Goal: Task Accomplishment & Management: Complete application form

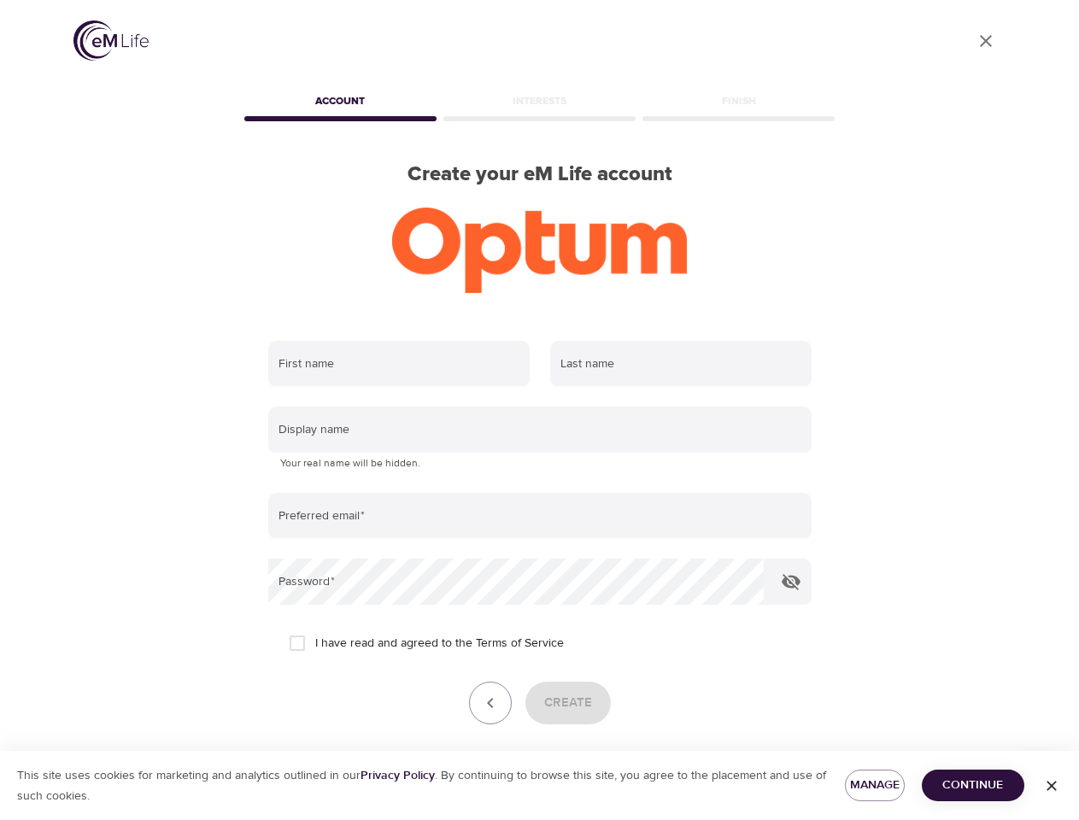
click at [399, 364] on input "text" at bounding box center [398, 364] width 261 height 46
click at [681, 364] on input "text" at bounding box center [680, 364] width 261 height 46
click at [540, 430] on input "text" at bounding box center [539, 430] width 543 height 46
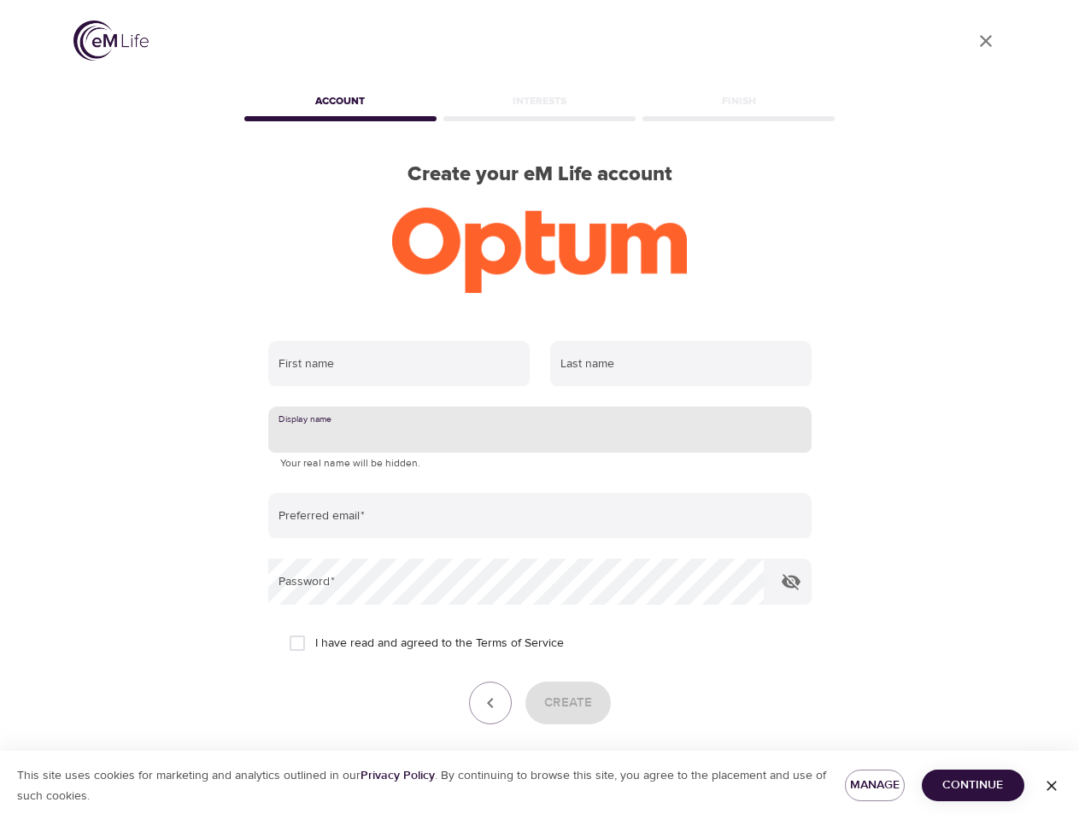
click at [540, 516] on input "email" at bounding box center [539, 516] width 543 height 46
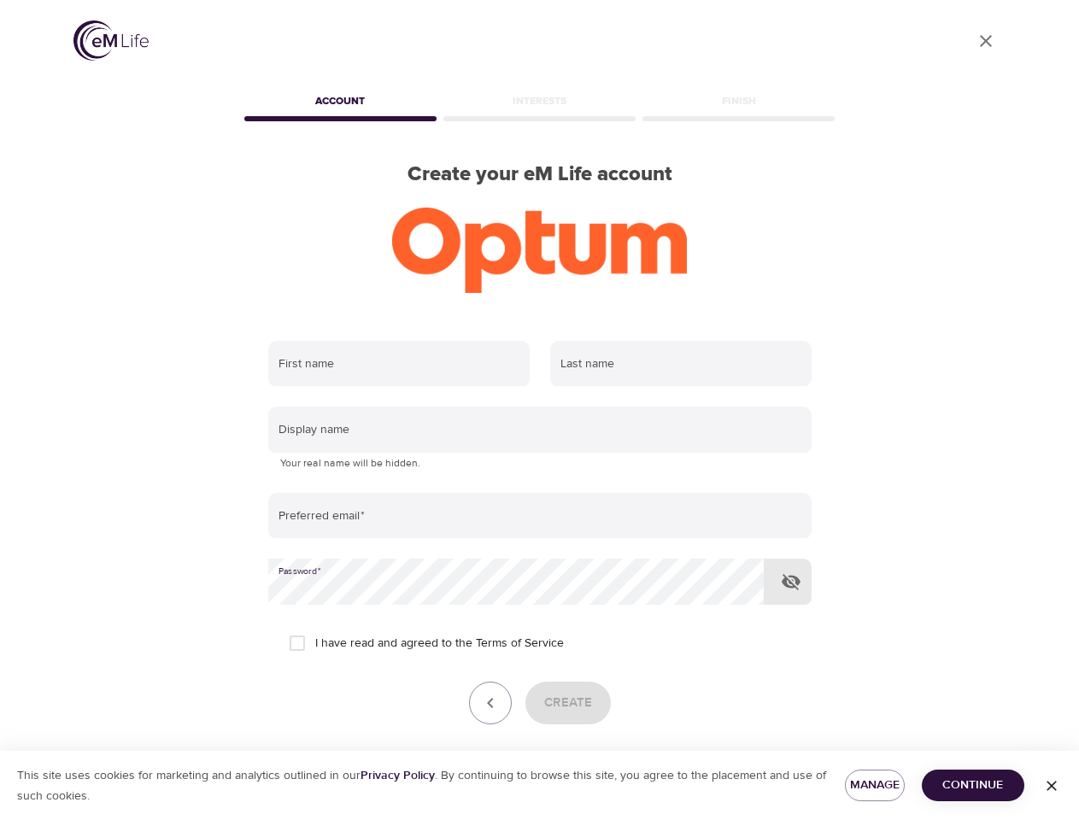
click at [791, 582] on icon "button" at bounding box center [791, 582] width 21 height 21
click at [490, 703] on icon "button" at bounding box center [490, 703] width 21 height 21
click at [567, 703] on div "Create" at bounding box center [539, 703] width 543 height 43
click at [875, 785] on span "Manage" at bounding box center [875, 785] width 32 height 21
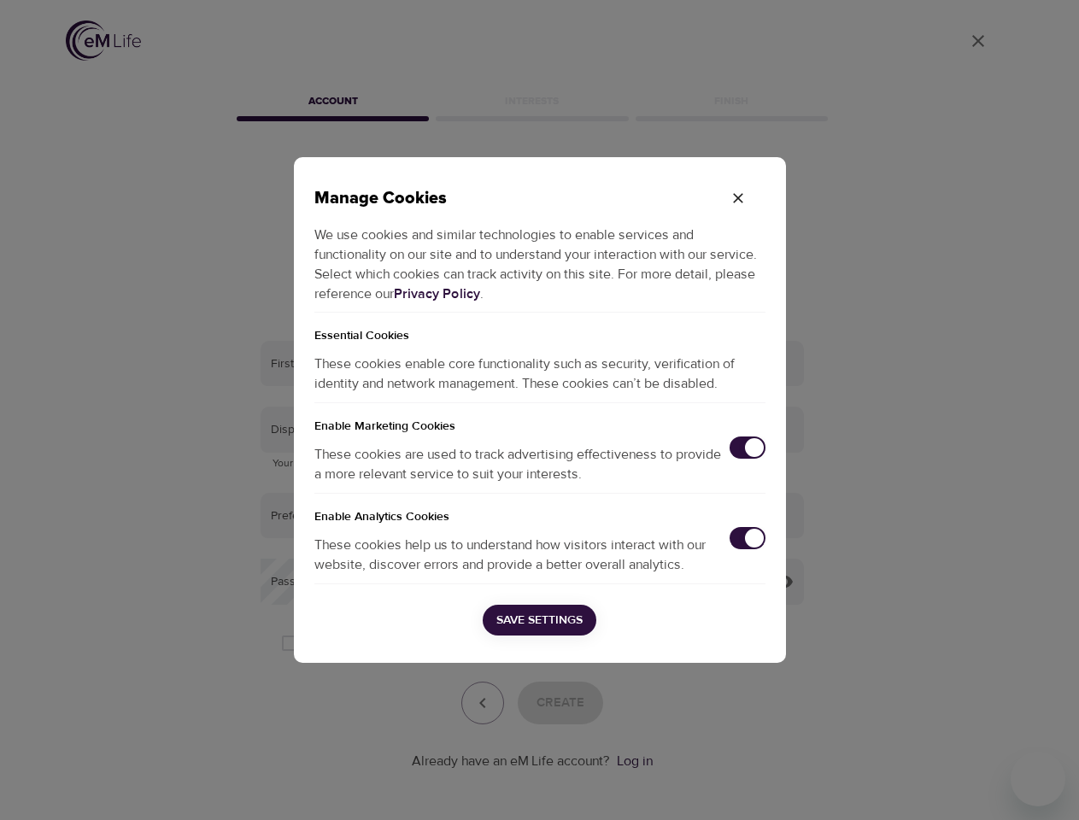
click at [973, 785] on div "Manage Cookies We use cookies and similar technologies to enable services and f…" at bounding box center [539, 410] width 1079 height 820
